Goal: Task Accomplishment & Management: Manage account settings

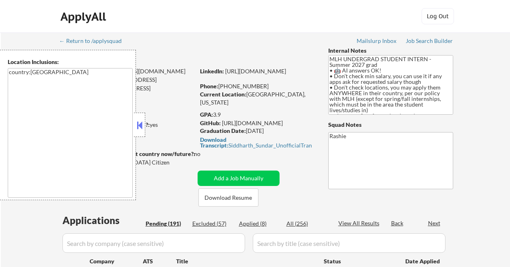
select select ""pending""
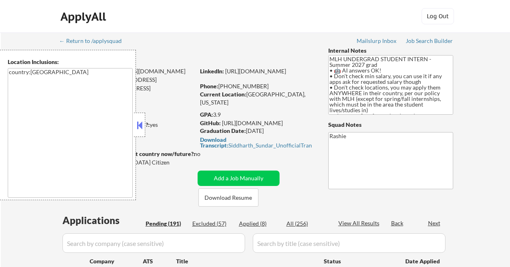
select select ""pending""
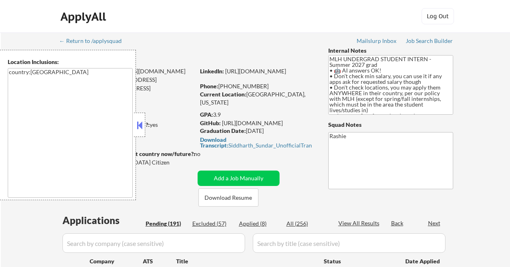
select select ""pending""
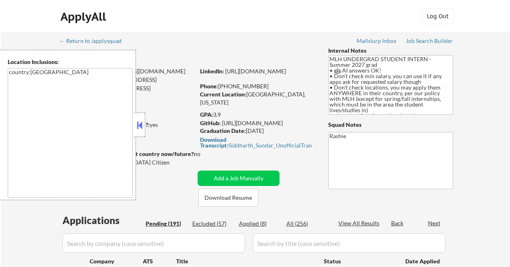
select select ""pending""
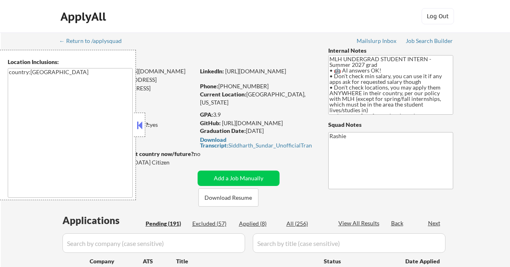
select select ""pending""
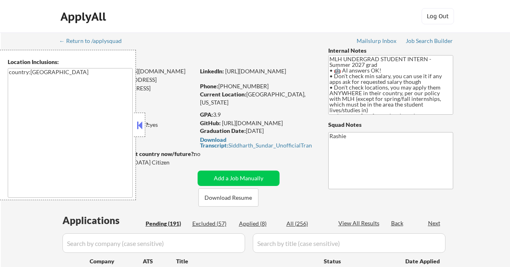
select select ""pending""
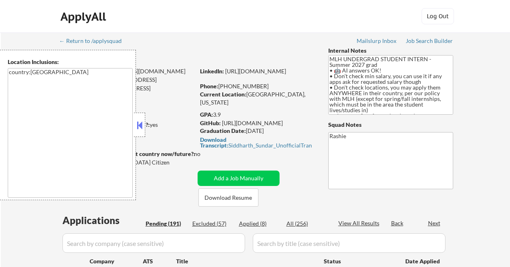
select select ""pending""
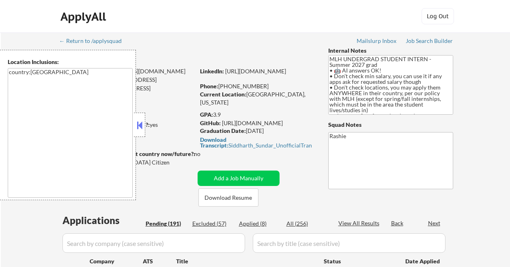
select select ""pending""
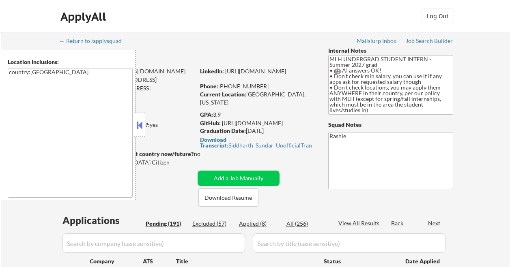
select select ""pending""
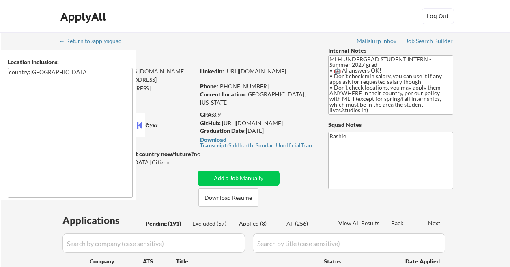
select select ""pending""
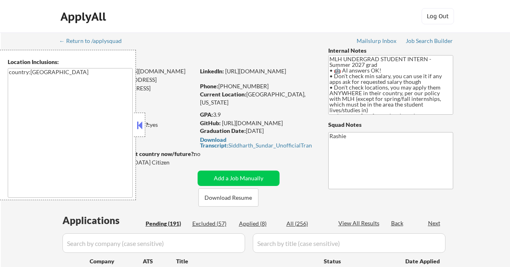
select select ""pending""
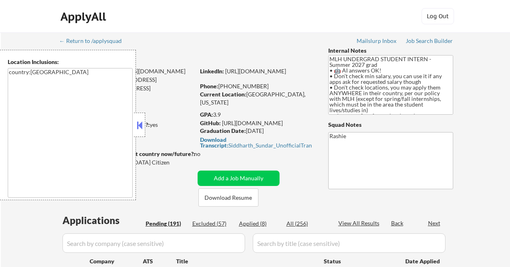
select select ""pending""
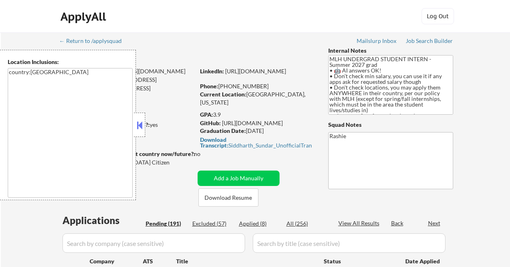
select select ""pending""
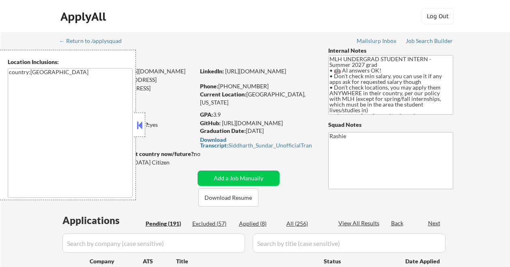
select select ""pending""
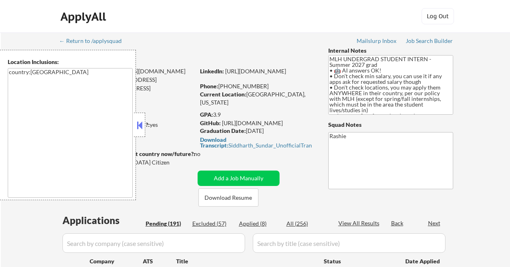
select select ""pending""
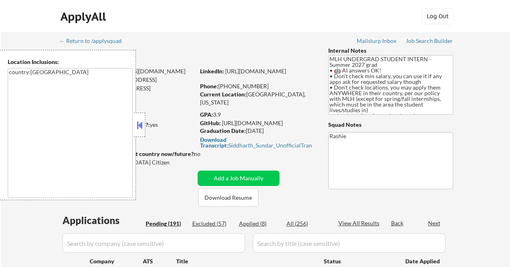
select select ""pending""
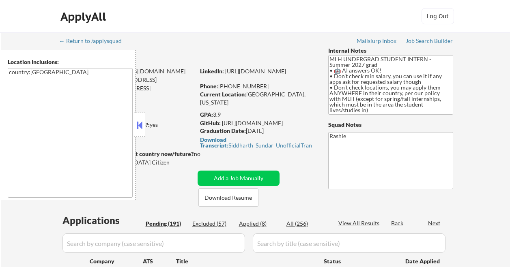
select select ""pending""
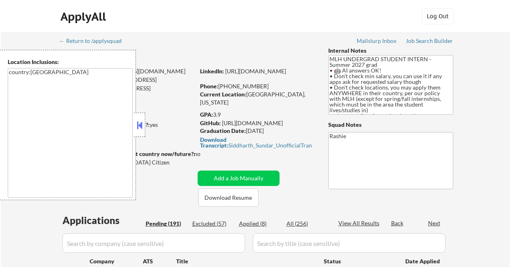
select select ""pending""
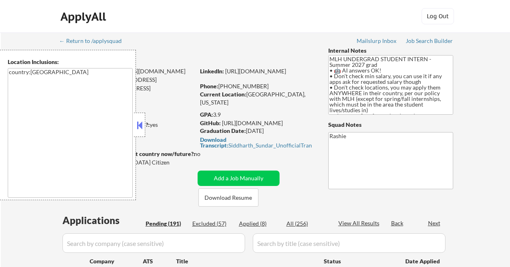
select select ""pending""
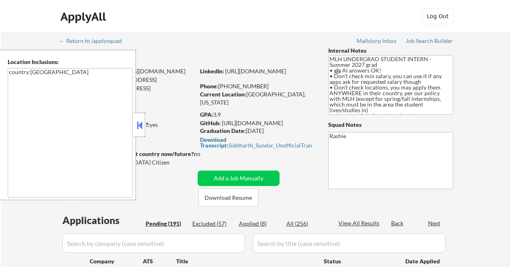
select select ""pending""
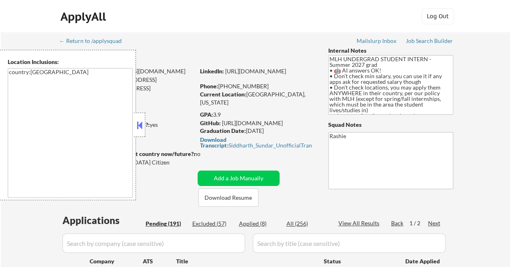
click at [139, 122] on button at bounding box center [139, 125] width 9 height 12
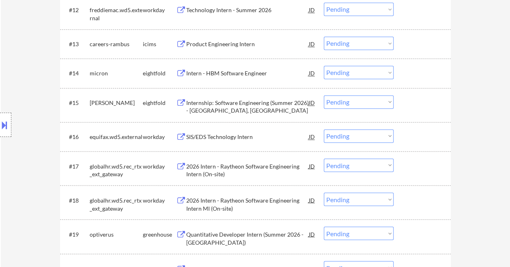
scroll to position [689, 0]
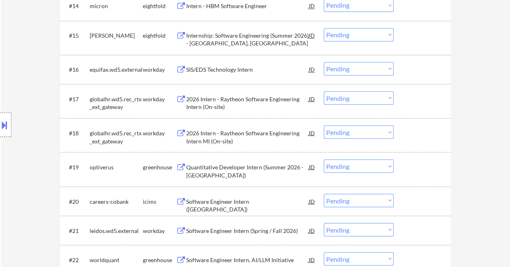
click at [264, 167] on div "Quantitative Developer Intern (Summer 2026 - [GEOGRAPHIC_DATA])" at bounding box center [247, 171] width 122 height 16
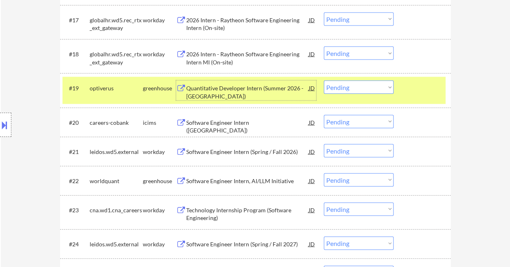
scroll to position [770, 0]
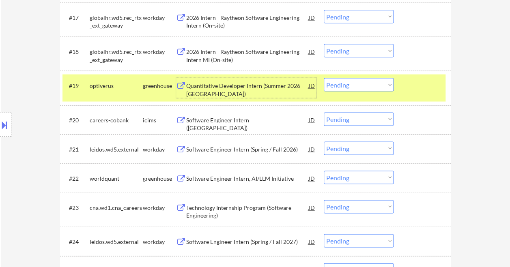
click at [276, 177] on div "Software Engineer Intern, AI/LLM Initiative" at bounding box center [247, 179] width 122 height 8
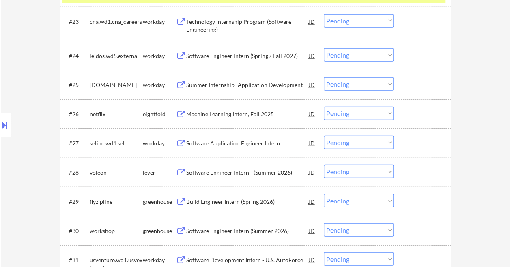
scroll to position [973, 0]
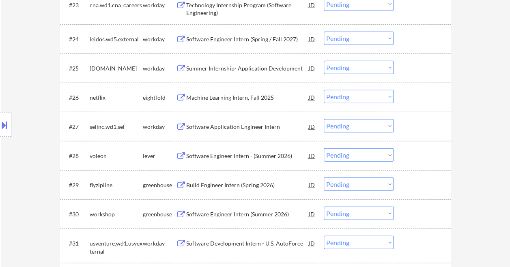
click at [233, 155] on div "Software Engineer Intern - (Summer 2026)" at bounding box center [247, 156] width 122 height 8
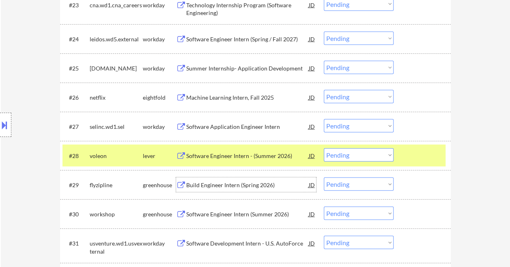
click at [207, 184] on div "Build Engineer Intern (Spring 2026)" at bounding box center [247, 185] width 122 height 8
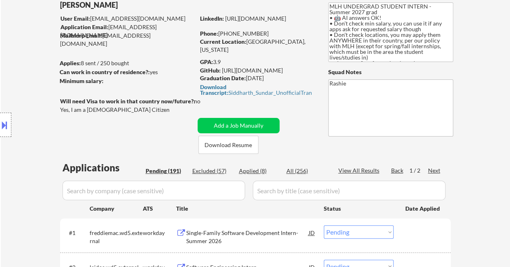
scroll to position [41, 0]
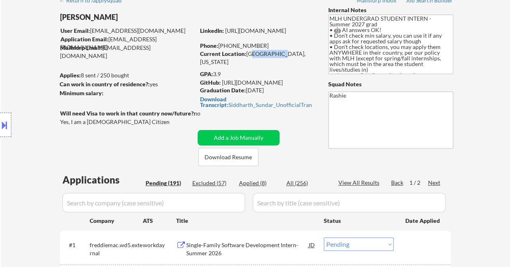
drag, startPoint x: 248, startPoint y: 56, endPoint x: 271, endPoint y: 56, distance: 23.5
click at [271, 56] on div "Current Location: [GEOGRAPHIC_DATA], [US_STATE]" at bounding box center [257, 58] width 115 height 16
drag, startPoint x: 271, startPoint y: 57, endPoint x: 247, endPoint y: 55, distance: 24.0
click at [247, 55] on div "Current Location: [GEOGRAPHIC_DATA], [US_STATE]" at bounding box center [257, 58] width 115 height 16
drag, startPoint x: 246, startPoint y: 55, endPoint x: 286, endPoint y: 54, distance: 39.3
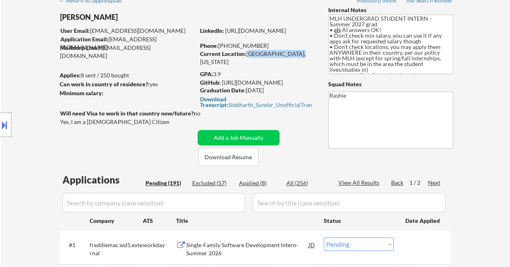
click at [286, 54] on div "Current Location: [GEOGRAPHIC_DATA], [US_STATE]" at bounding box center [257, 58] width 115 height 16
copy div "[GEOGRAPHIC_DATA], [US_STATE]"
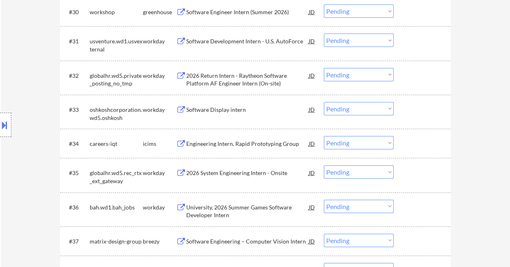
scroll to position [1175, 0]
click at [264, 13] on div "Software Engineer Intern (Summer 2026)" at bounding box center [247, 12] width 122 height 8
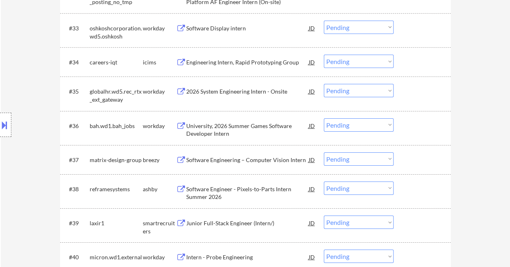
scroll to position [1297, 0]
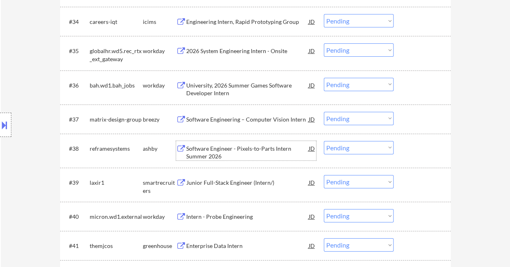
click at [251, 150] on div "Software Engineer - Pixels-to-Parts Intern Summer 2026" at bounding box center [247, 153] width 122 height 16
